Goal: Information Seeking & Learning: Learn about a topic

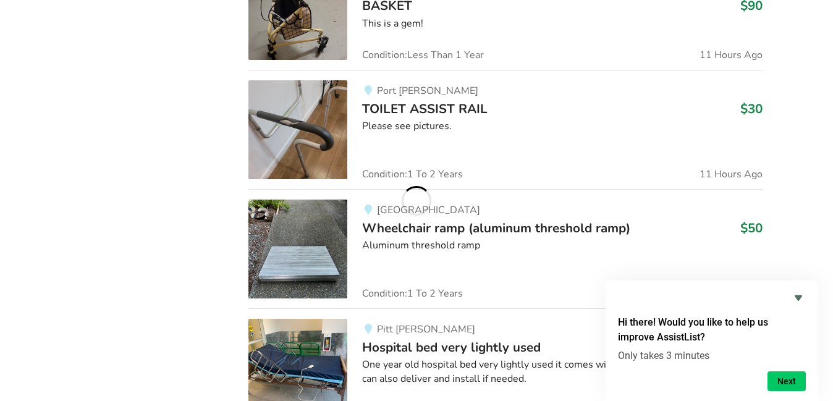
scroll to position [1298, 0]
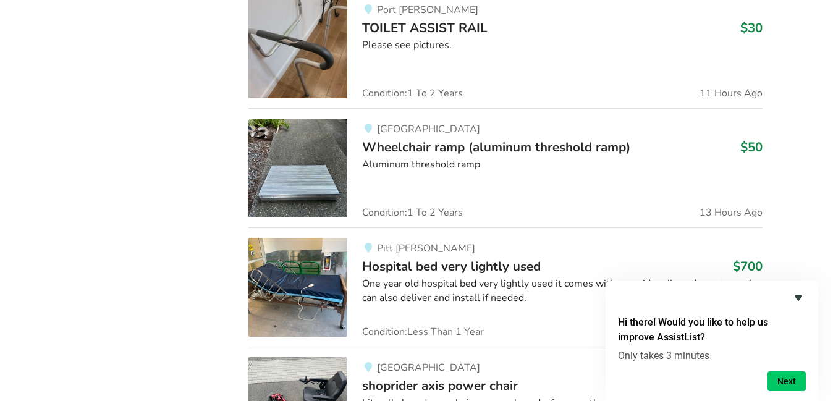
click at [799, 300] on icon "Hide survey" at bounding box center [798, 298] width 7 height 6
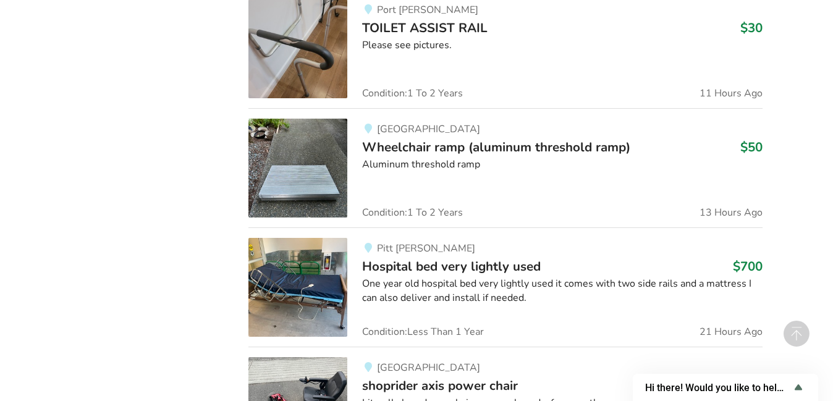
click at [318, 303] on img at bounding box center [297, 287] width 99 height 99
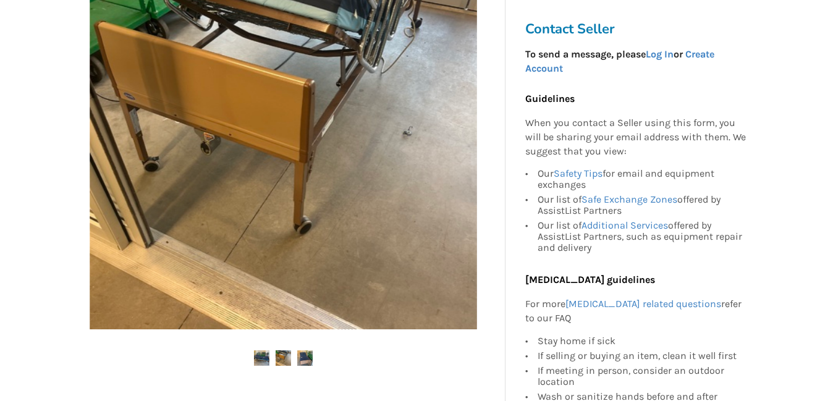
scroll to position [309, 0]
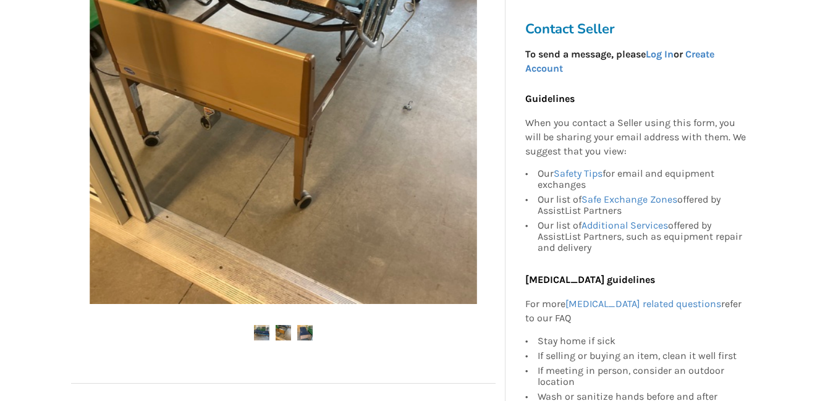
click at [281, 339] on img at bounding box center [283, 332] width 15 height 15
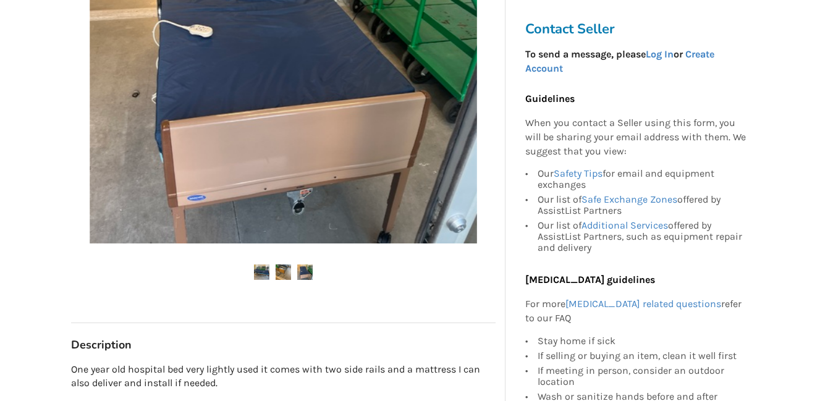
scroll to position [371, 0]
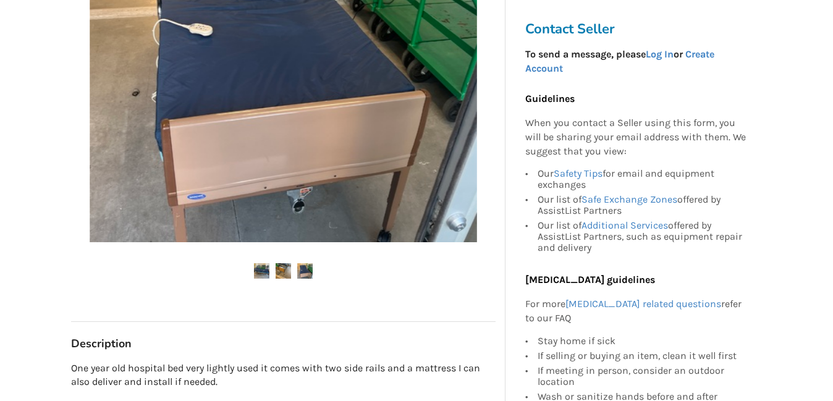
click at [258, 275] on img at bounding box center [261, 270] width 15 height 15
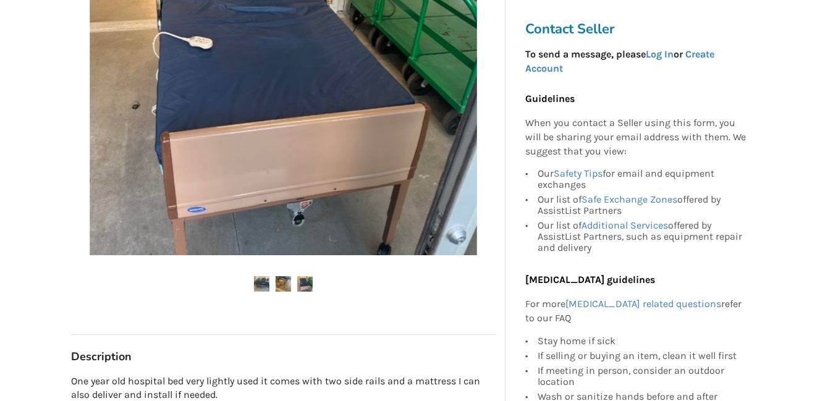
scroll to position [0, 0]
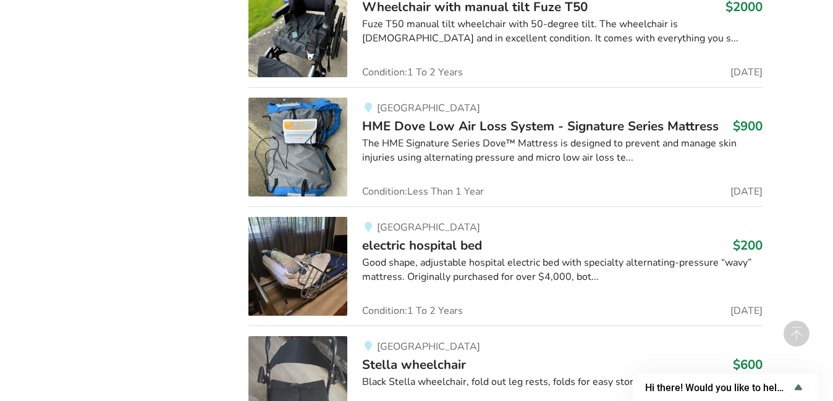
scroll to position [4459, 0]
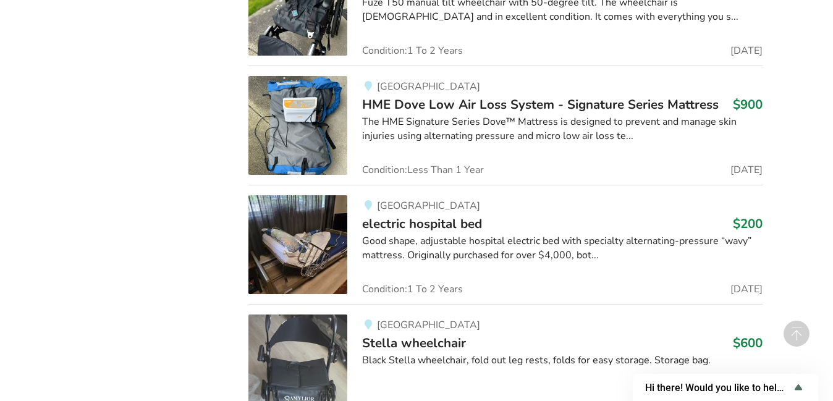
click at [305, 263] on img at bounding box center [297, 244] width 99 height 99
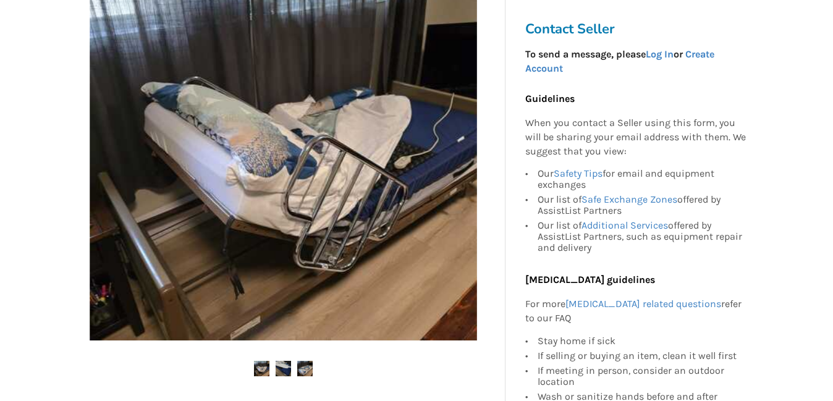
scroll to position [309, 0]
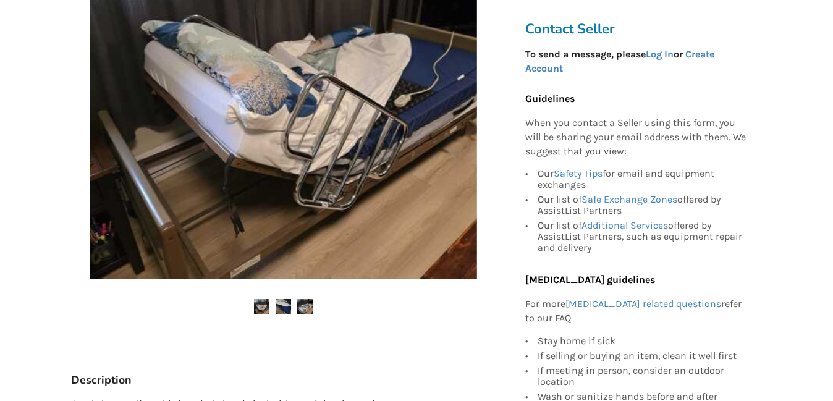
click at [282, 312] on img at bounding box center [283, 306] width 15 height 15
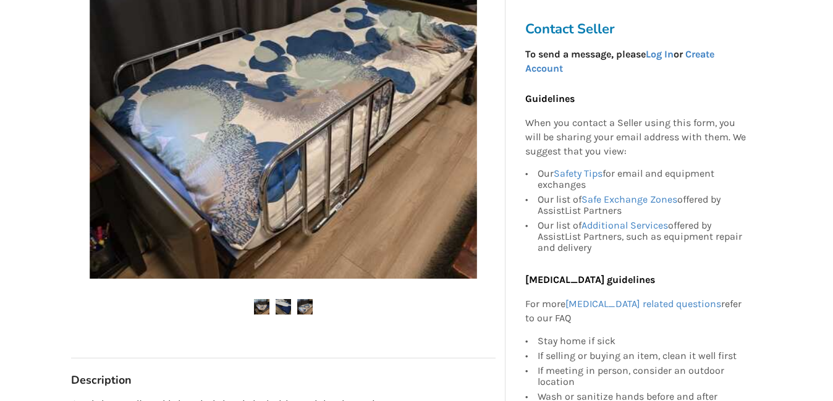
click at [309, 311] on img at bounding box center [304, 306] width 15 height 15
click at [262, 309] on img at bounding box center [261, 306] width 15 height 15
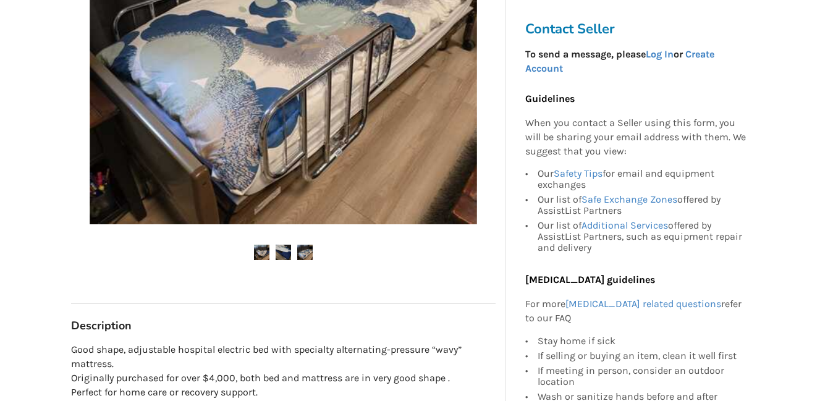
scroll to position [371, 0]
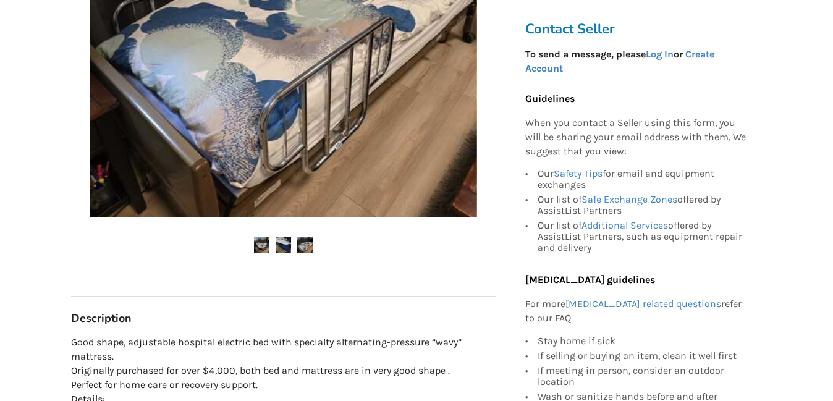
click at [288, 247] on img at bounding box center [283, 244] width 15 height 15
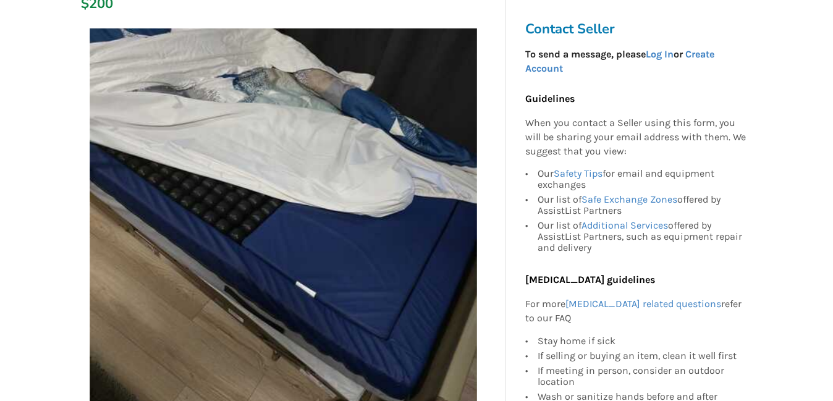
scroll to position [309, 0]
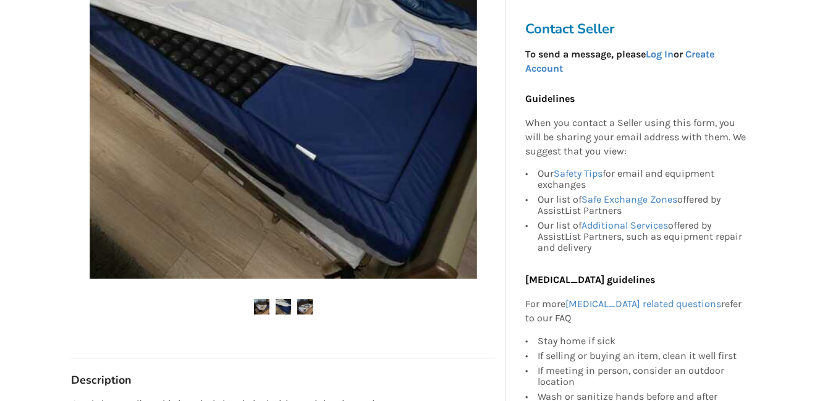
click at [308, 310] on img at bounding box center [304, 306] width 15 height 15
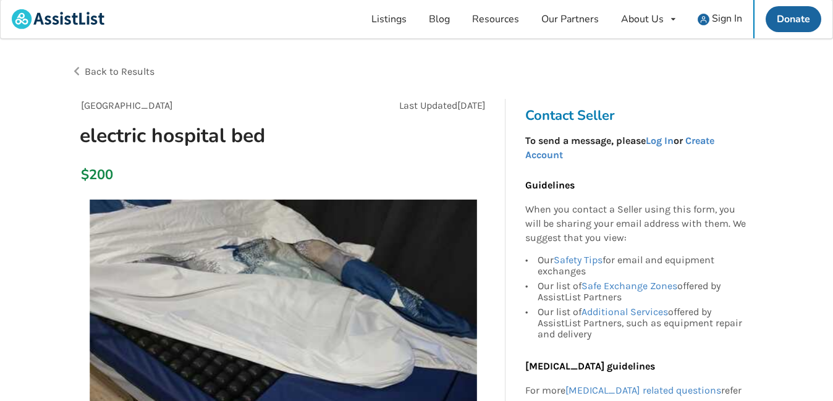
scroll to position [0, 0]
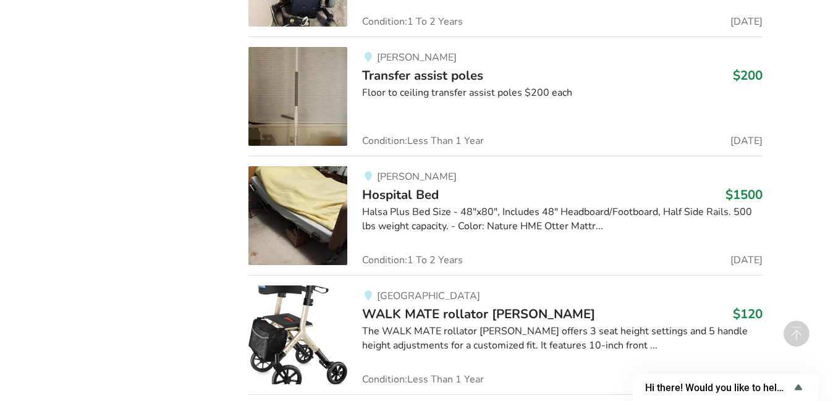
scroll to position [6548, 0]
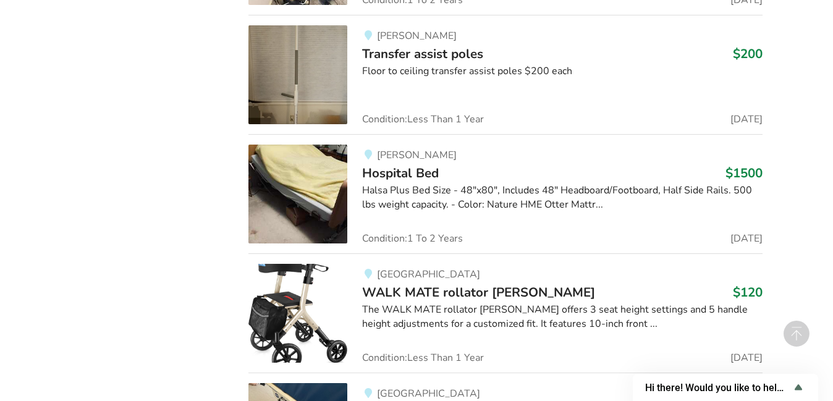
click at [300, 214] on img at bounding box center [297, 194] width 99 height 99
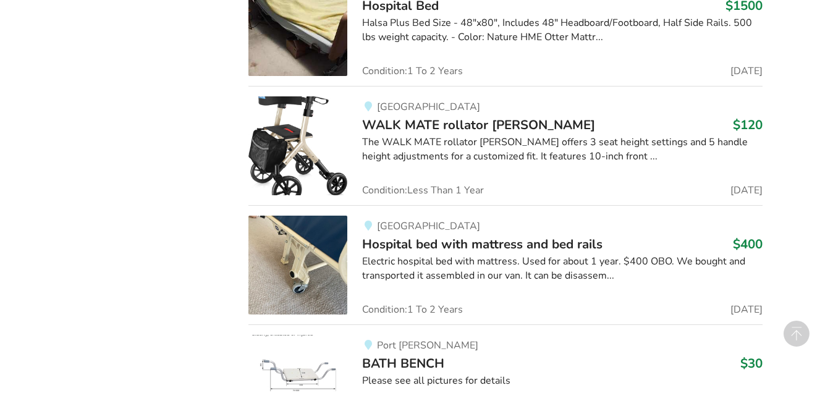
scroll to position [6796, 0]
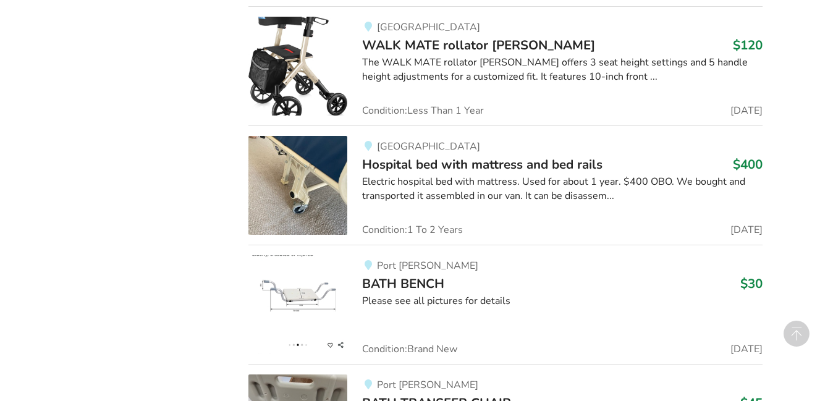
click at [320, 201] on img at bounding box center [297, 185] width 99 height 99
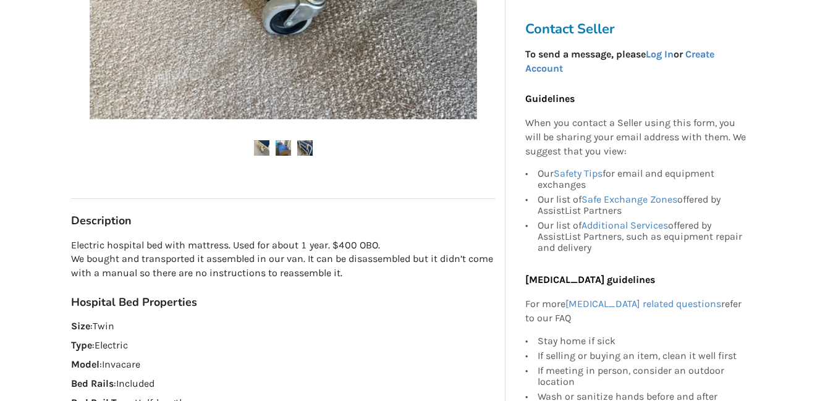
scroll to position [495, 0]
click at [287, 151] on img at bounding box center [283, 147] width 15 height 15
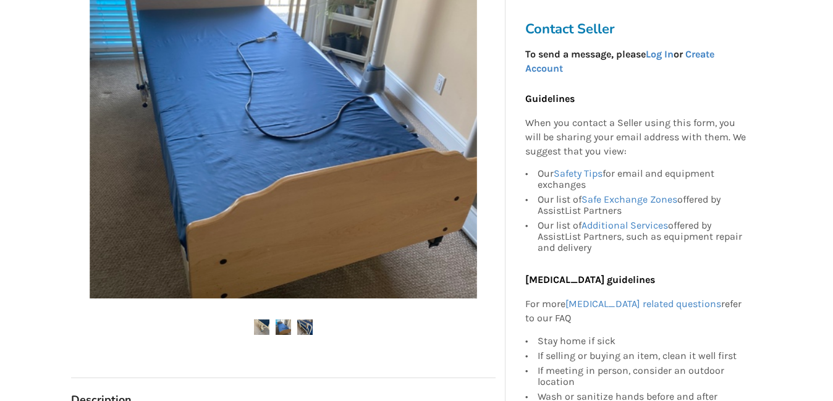
scroll to position [309, 0]
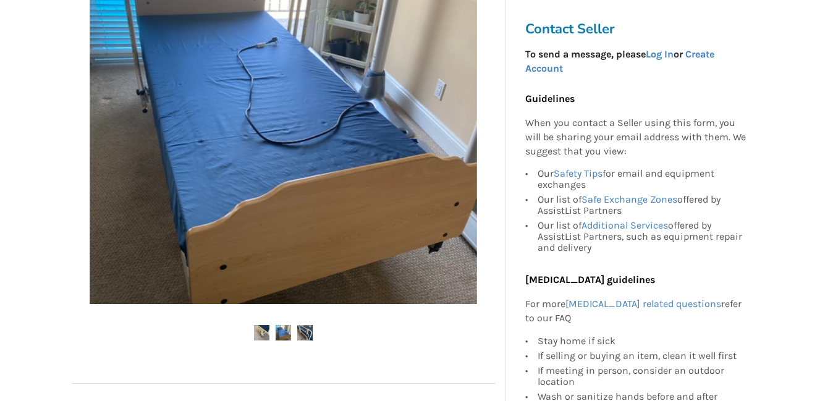
click at [302, 334] on img at bounding box center [304, 332] width 15 height 15
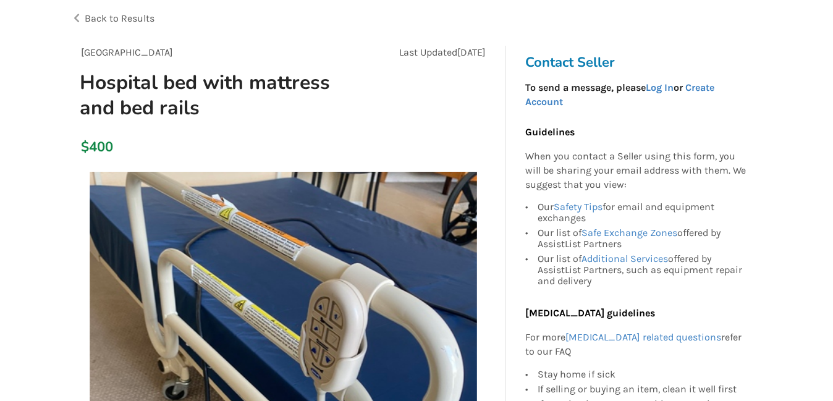
scroll to position [0, 0]
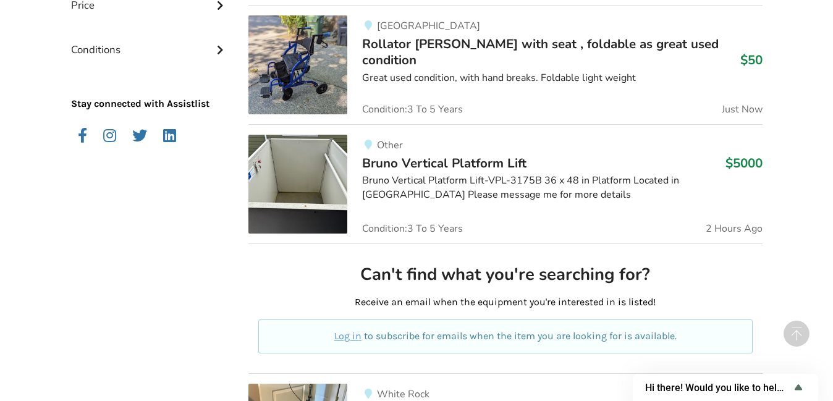
scroll to position [86, 0]
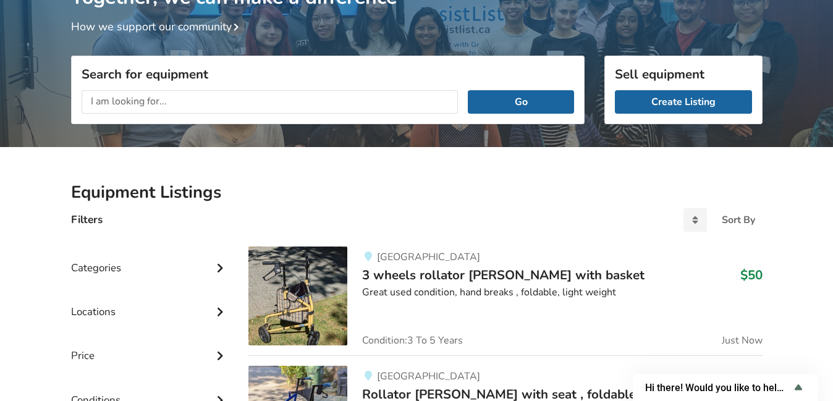
click at [341, 106] on input "text" at bounding box center [270, 101] width 377 height 23
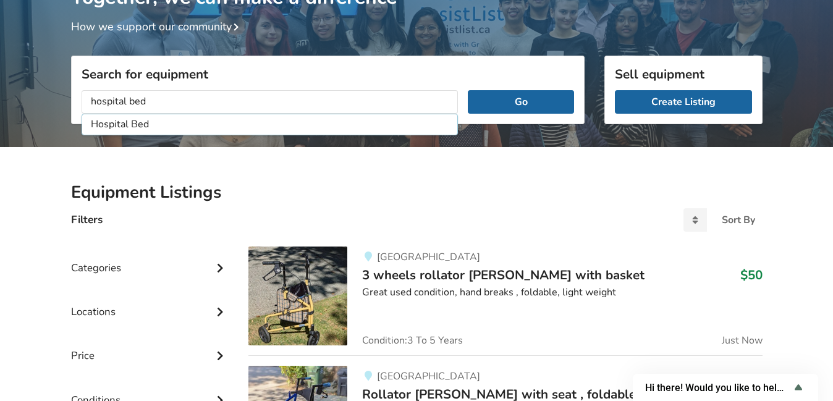
type input "Hospital Bed"
click at [468, 90] on button "Go" at bounding box center [521, 101] width 106 height 23
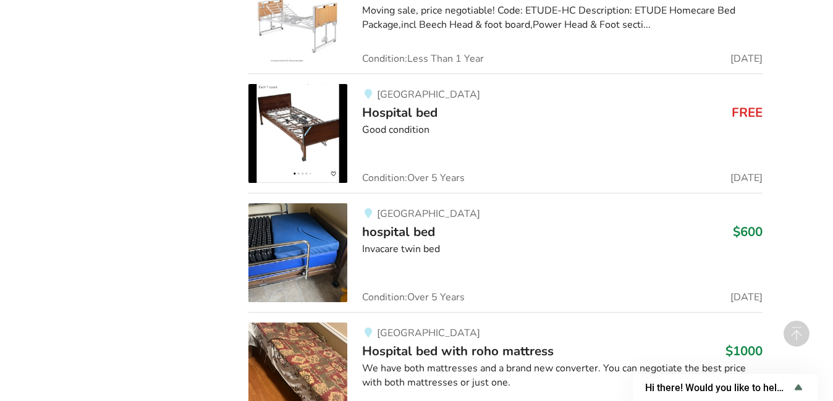
scroll to position [828, 0]
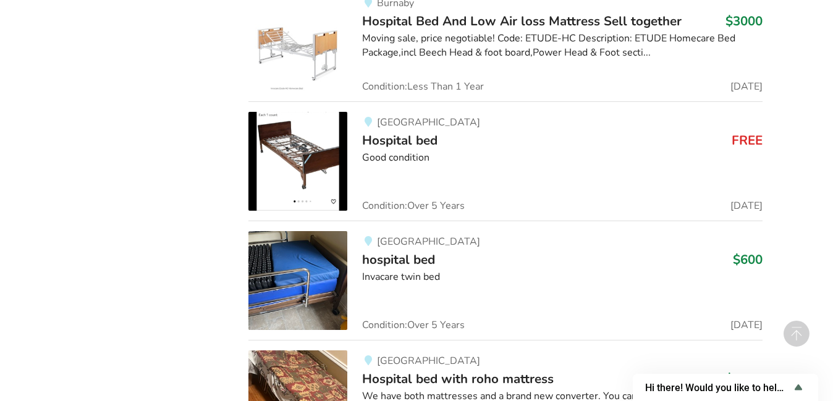
click at [312, 161] on img at bounding box center [297, 161] width 99 height 99
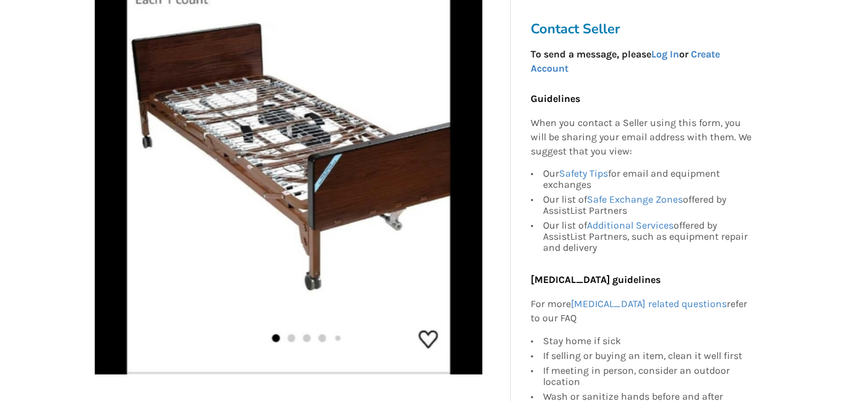
scroll to position [247, 0]
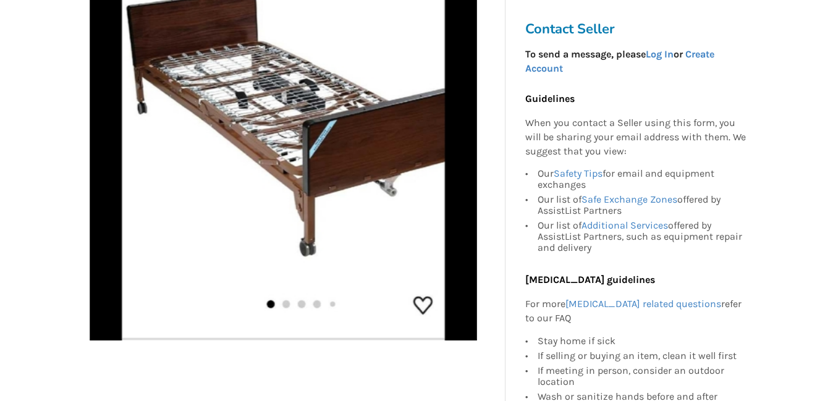
click at [465, 171] on img at bounding box center [284, 147] width 388 height 388
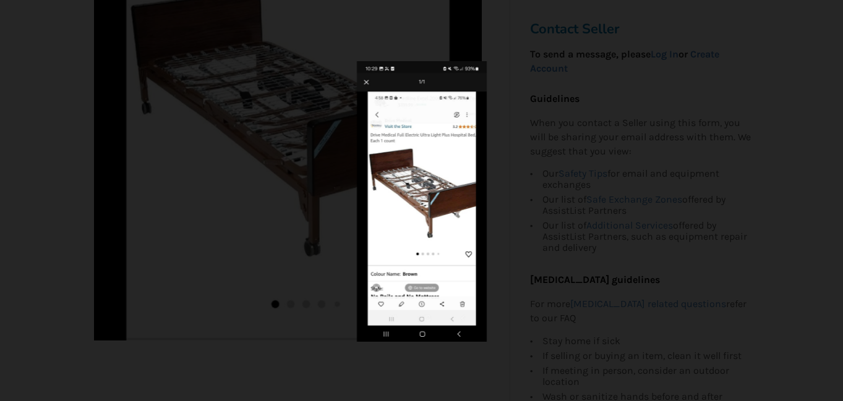
click at [336, 180] on div at bounding box center [422, 201] width 490 height 281
click at [394, 201] on img at bounding box center [422, 201] width 130 height 281
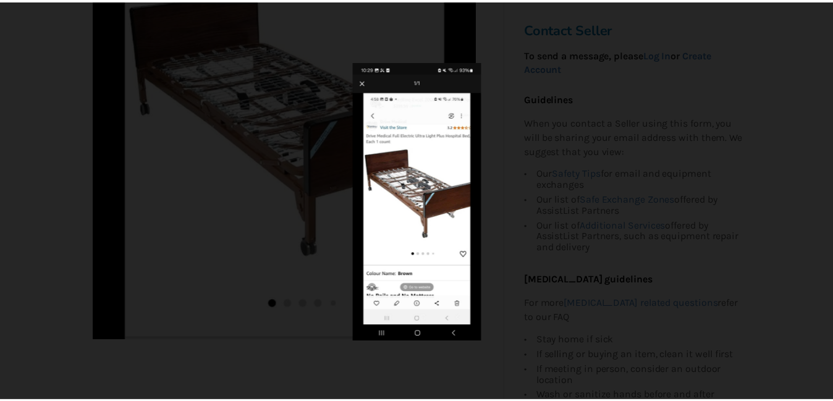
scroll to position [828, 0]
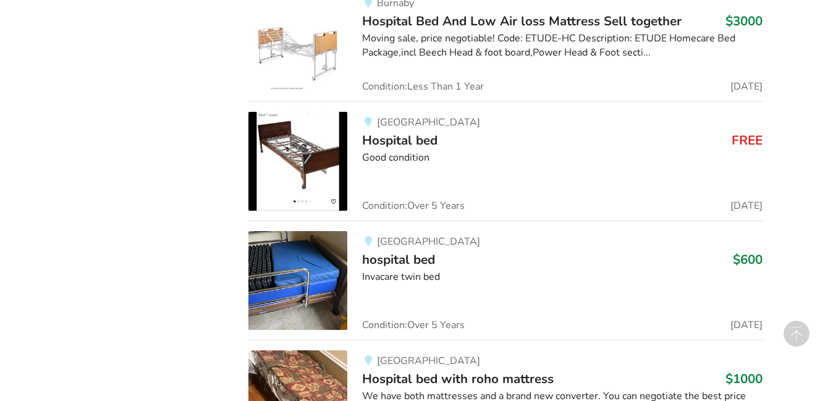
click at [304, 143] on img at bounding box center [297, 161] width 99 height 99
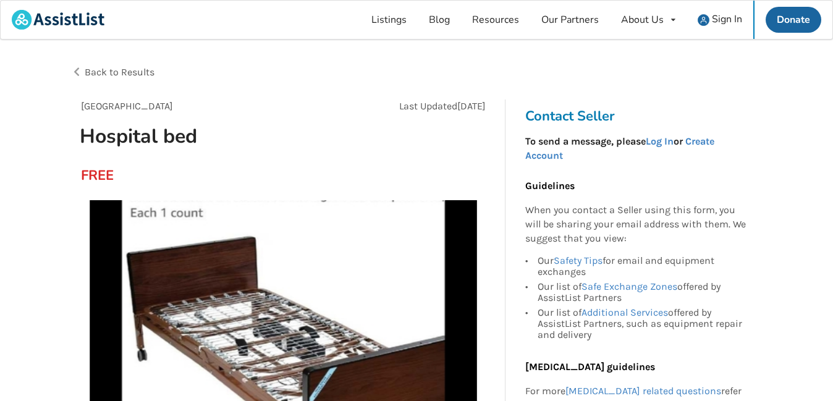
click at [102, 70] on span "Back to Results" at bounding box center [120, 72] width 70 height 12
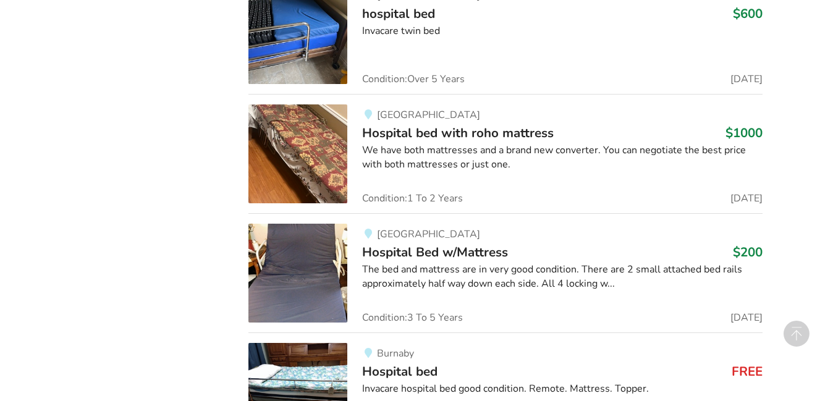
scroll to position [1075, 0]
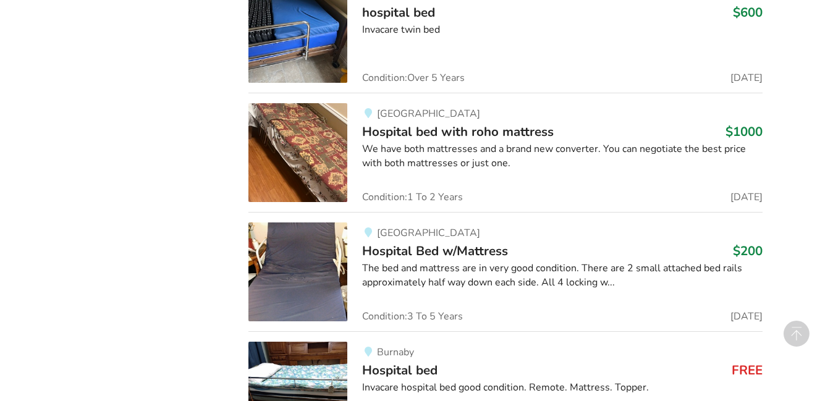
click at [290, 271] on img at bounding box center [297, 272] width 99 height 99
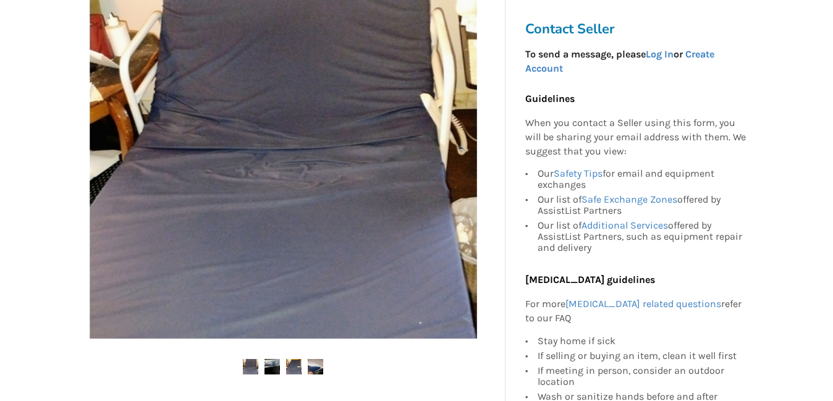
scroll to position [433, 0]
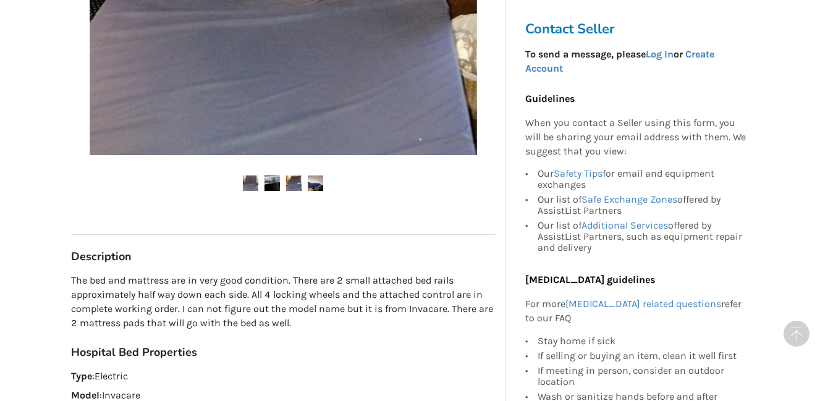
click at [270, 185] on img at bounding box center [272, 183] width 15 height 15
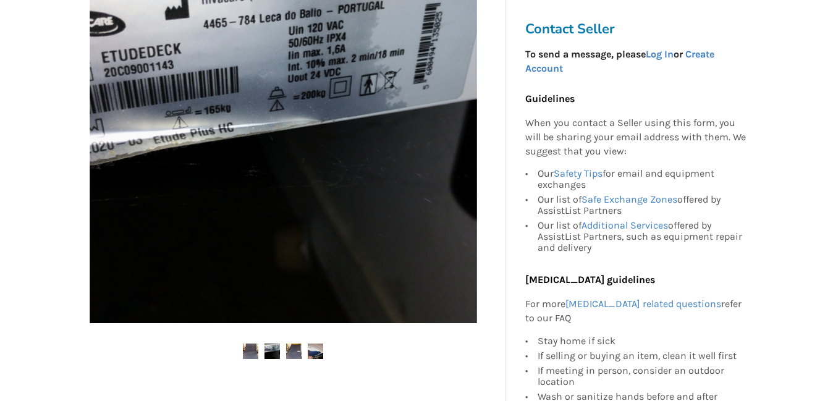
scroll to position [309, 0]
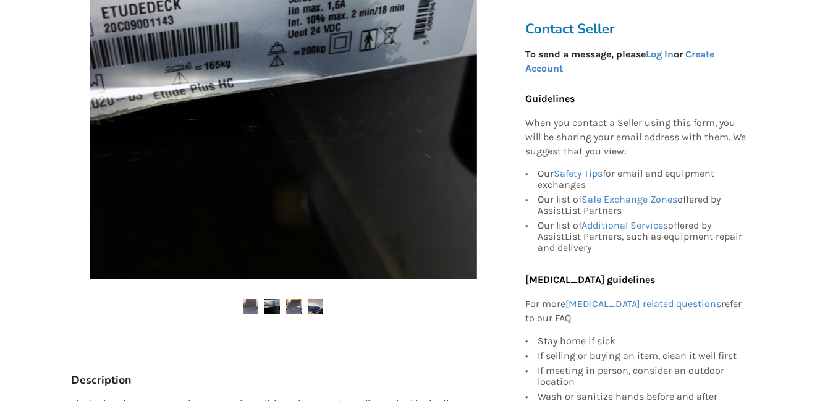
click at [290, 309] on img at bounding box center [293, 306] width 15 height 15
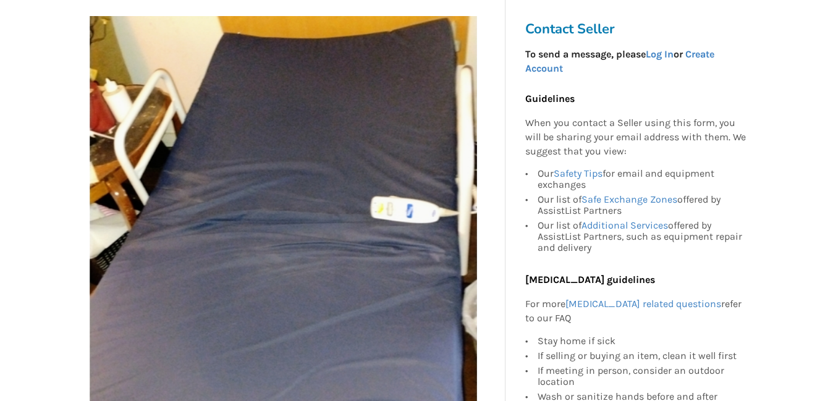
scroll to position [371, 0]
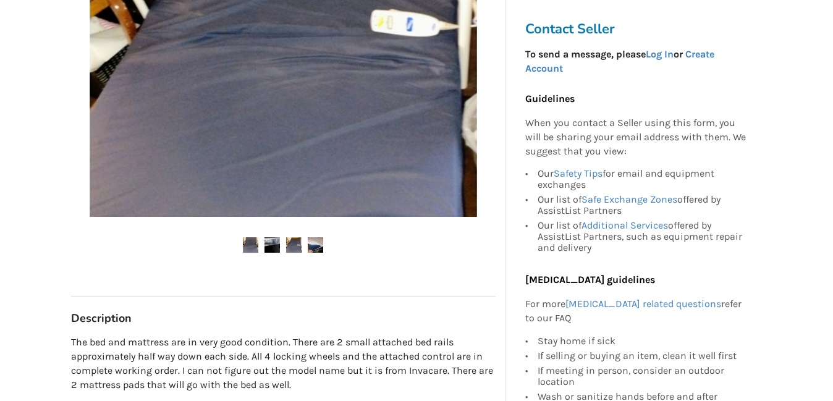
click at [318, 251] on img at bounding box center [315, 244] width 15 height 15
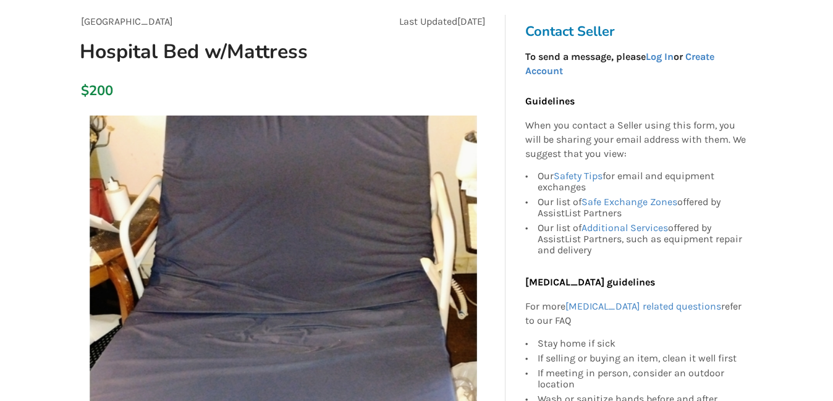
scroll to position [62, 0]
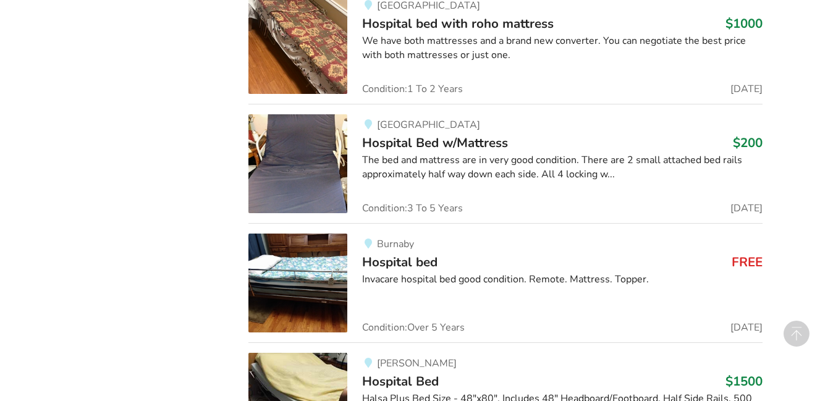
scroll to position [1202, 0]
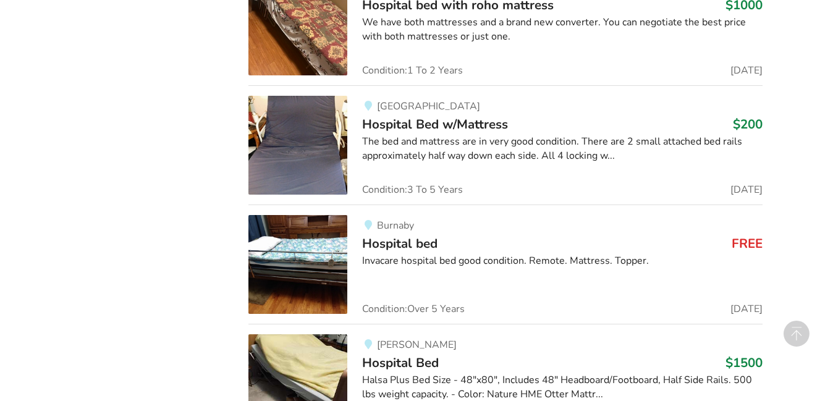
click at [307, 285] on img at bounding box center [297, 264] width 99 height 99
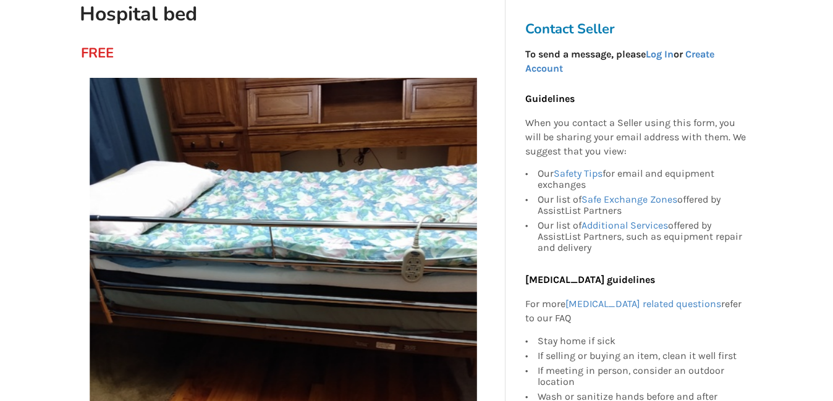
scroll to position [124, 0]
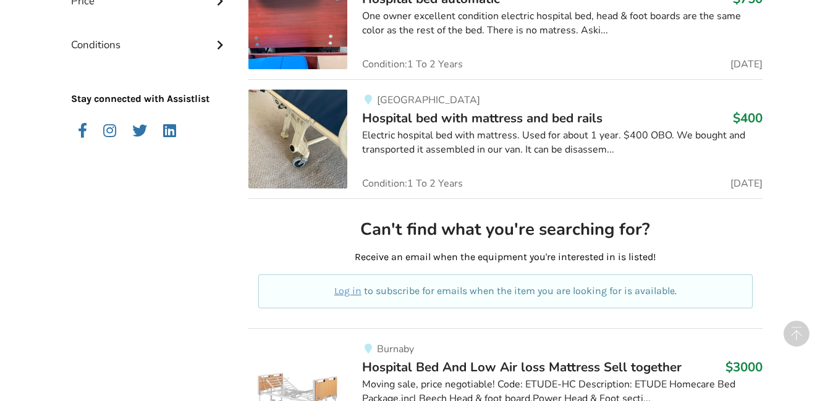
scroll to position [460, 0]
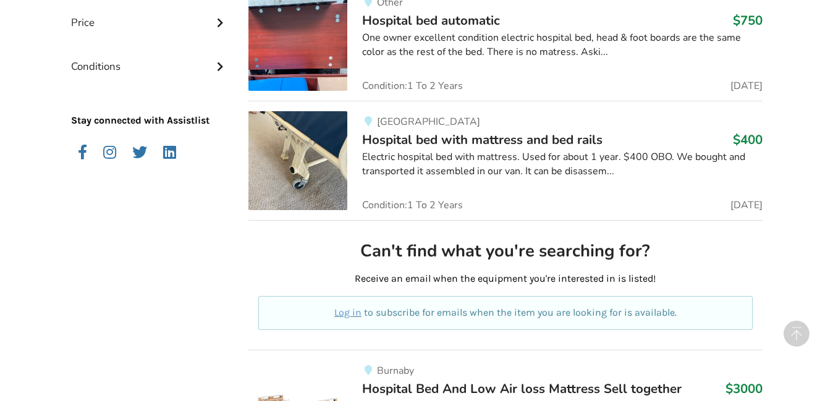
click at [310, 184] on img at bounding box center [297, 160] width 99 height 99
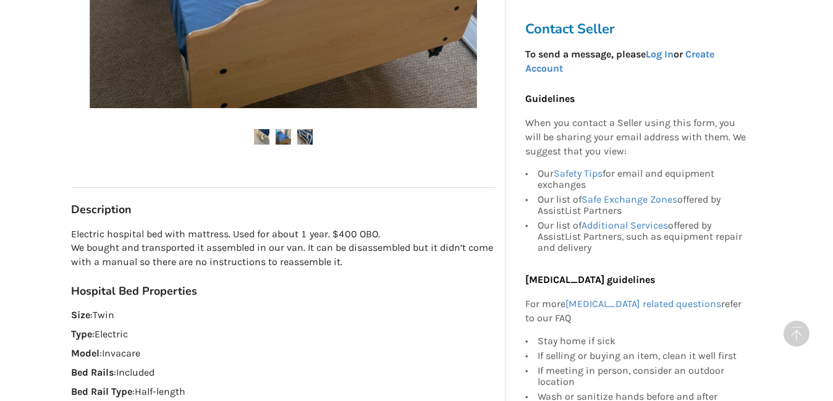
scroll to position [556, 0]
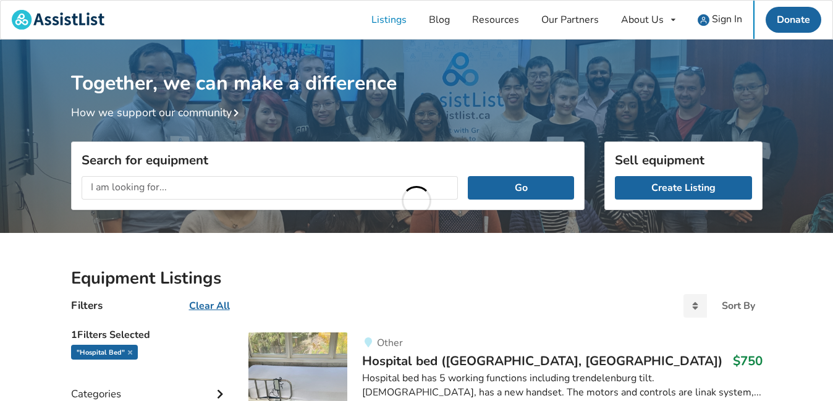
click at [192, 188] on input "text" at bounding box center [270, 187] width 377 height 23
type input "ceiling lift"
click at [509, 195] on button "Go" at bounding box center [521, 187] width 106 height 23
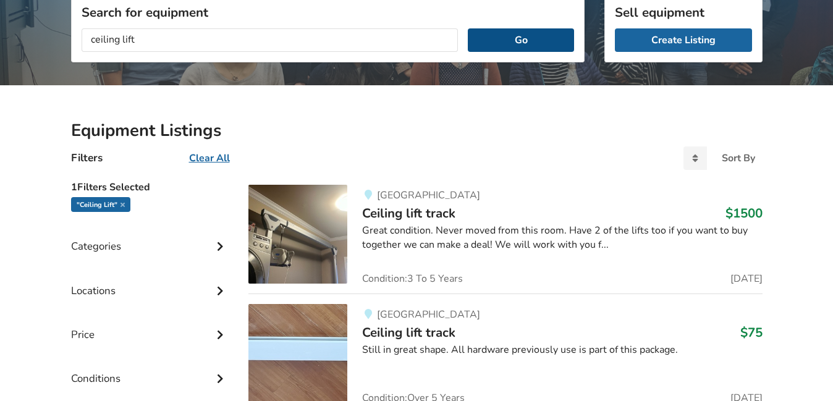
scroll to position [185, 0]
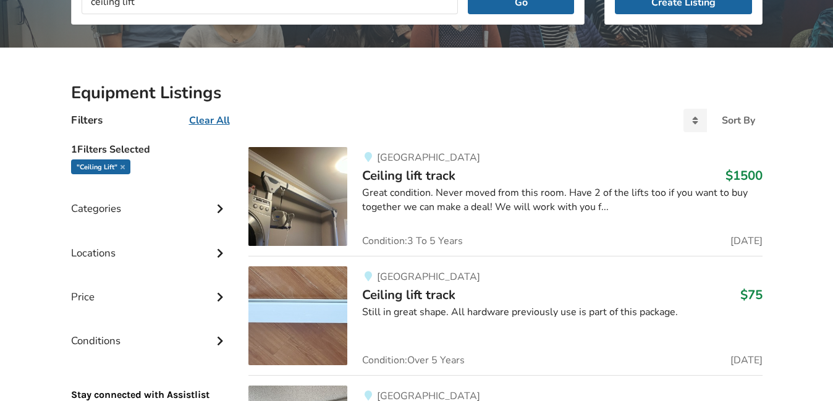
click at [307, 213] on img at bounding box center [297, 196] width 99 height 99
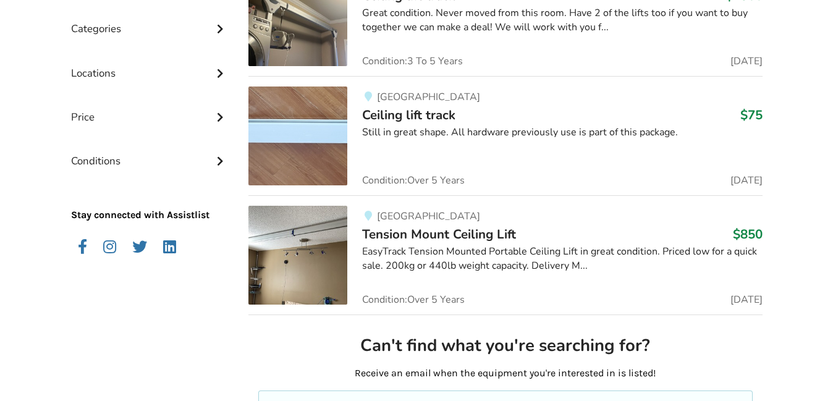
scroll to position [433, 0]
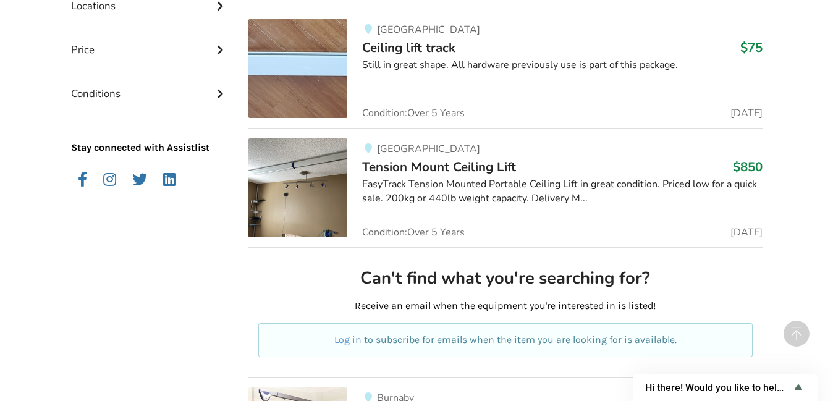
click at [310, 192] on img at bounding box center [297, 187] width 99 height 99
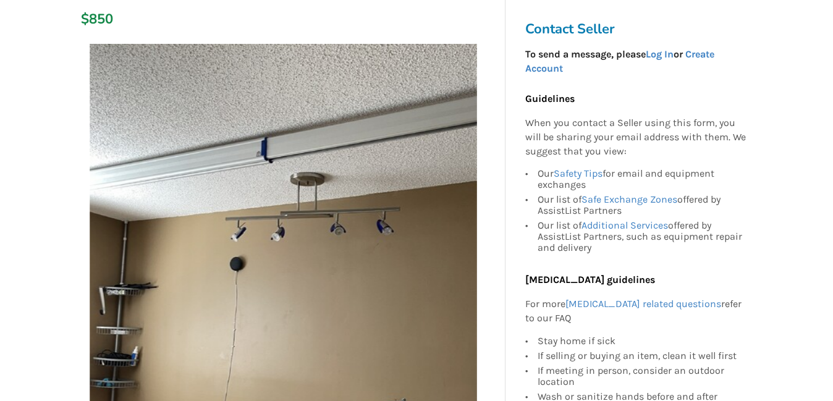
scroll to position [124, 0]
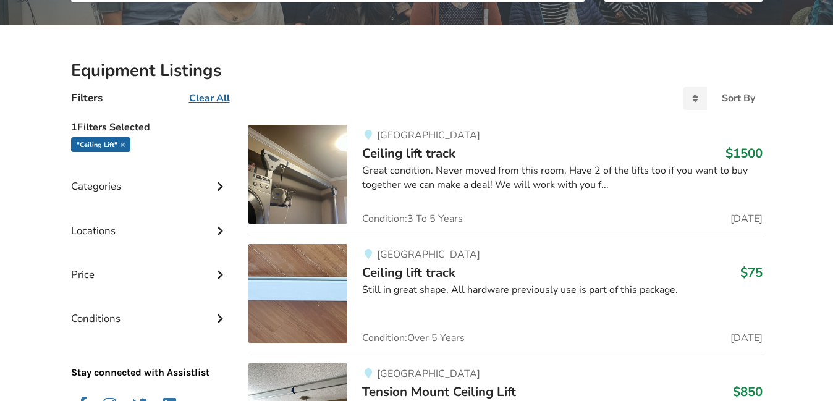
scroll to position [180, 0]
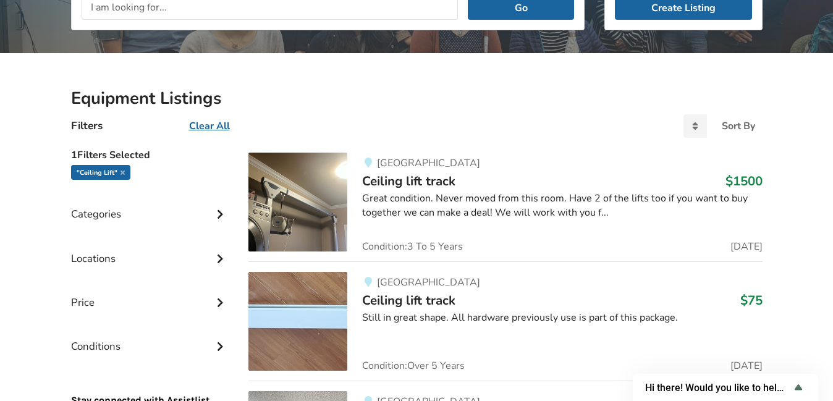
click at [287, 214] on img at bounding box center [297, 202] width 99 height 99
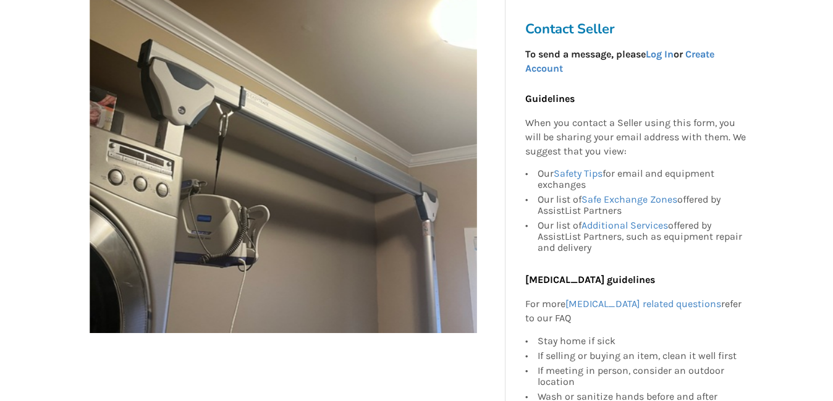
scroll to position [207, 0]
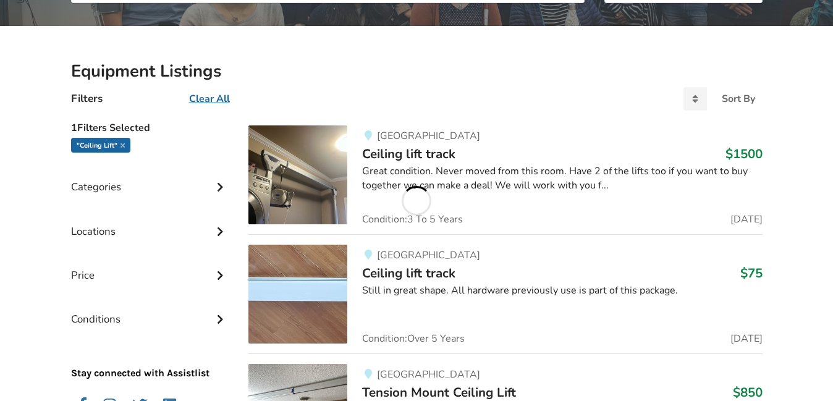
scroll to position [180, 0]
